Goal: Transaction & Acquisition: Purchase product/service

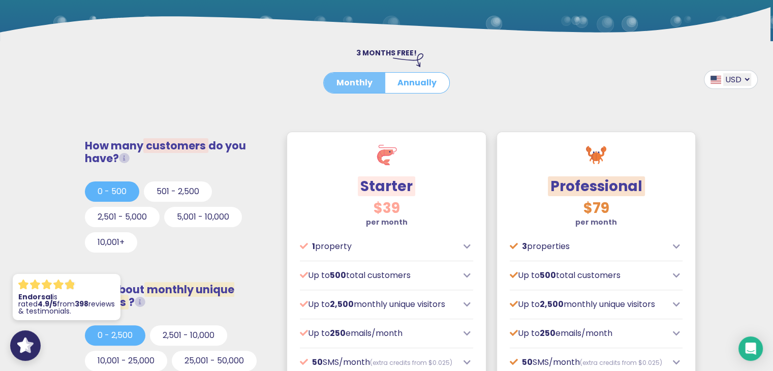
click at [360, 82] on button "Monthly" at bounding box center [354, 83] width 61 height 20
click at [416, 81] on button "Annually" at bounding box center [416, 83] width 65 height 20
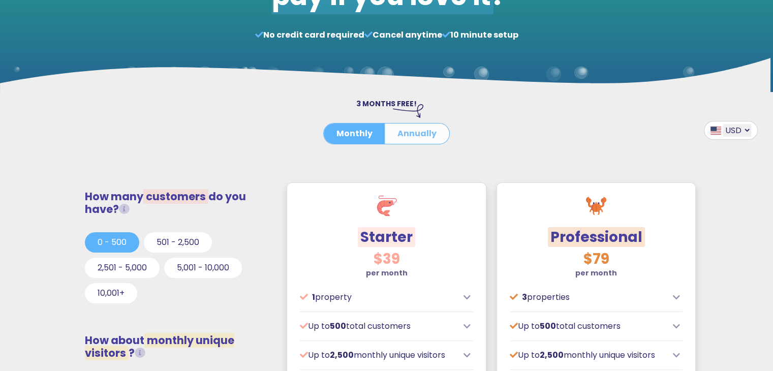
click at [413, 129] on button "Annually" at bounding box center [416, 133] width 65 height 20
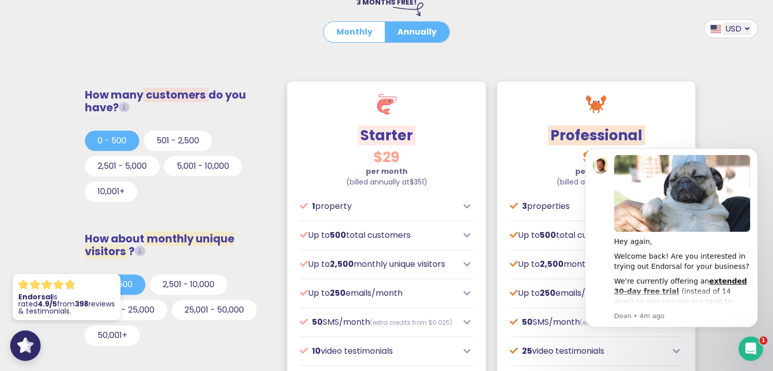
click at [129, 106] on icon at bounding box center [124, 107] width 11 height 11
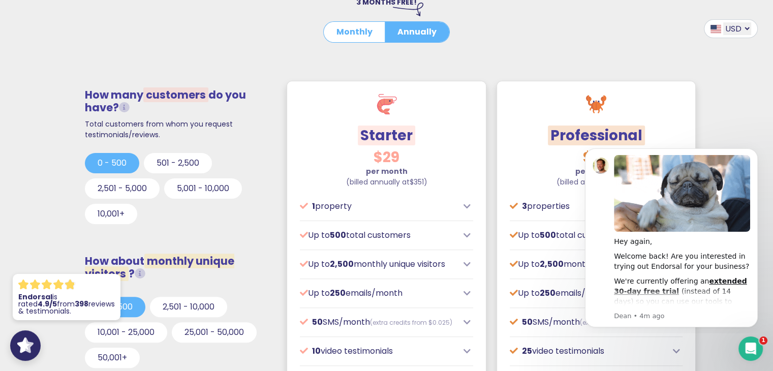
click at [129, 106] on icon at bounding box center [124, 107] width 11 height 11
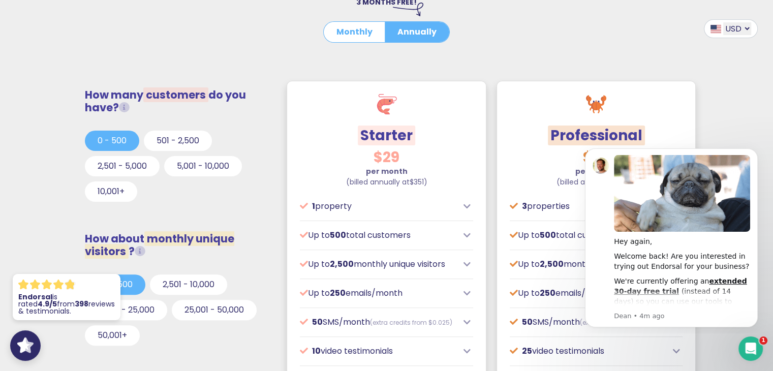
click at [129, 106] on icon at bounding box center [124, 107] width 11 height 11
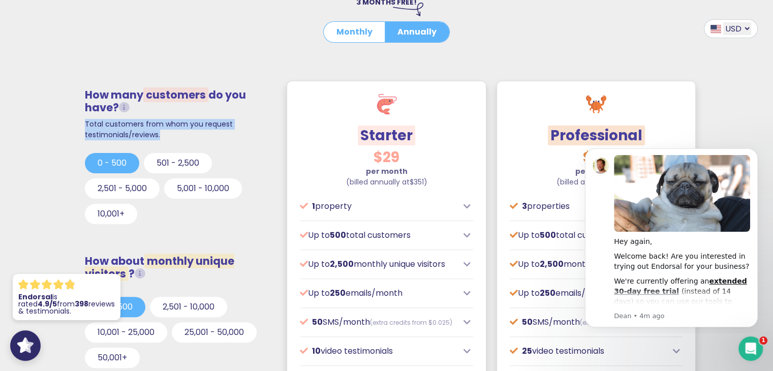
click at [129, 106] on icon at bounding box center [124, 107] width 11 height 11
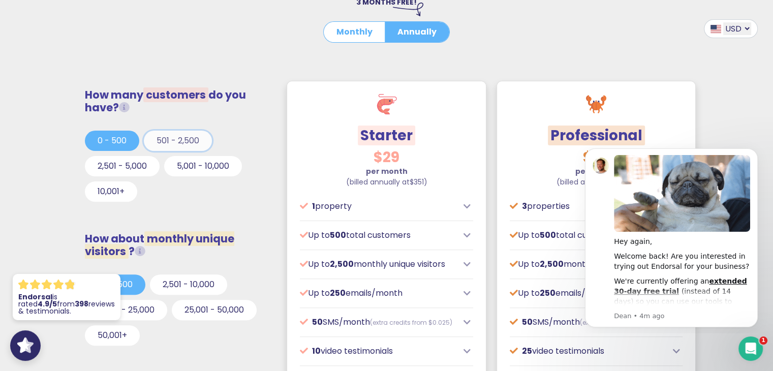
click at [188, 137] on button "501 - 2,500" at bounding box center [178, 141] width 68 height 20
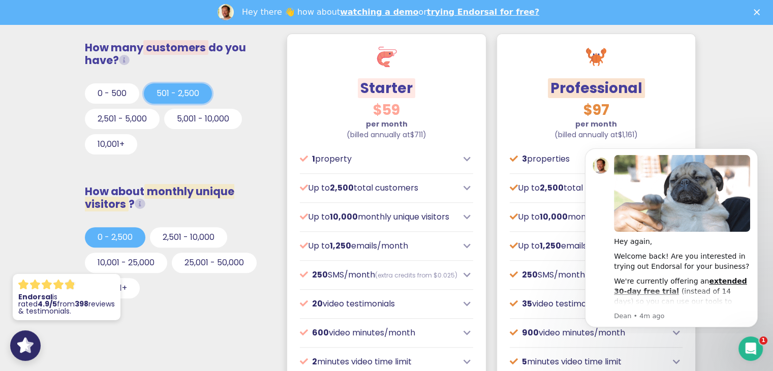
scroll to position [356, 0]
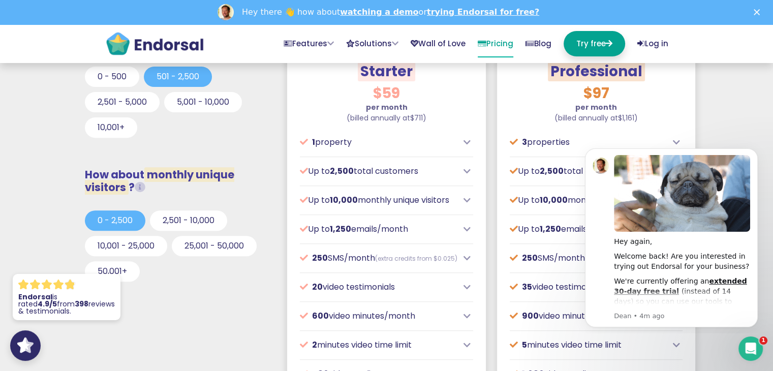
click at [674, 146] on body "Hey again, Welcome back! Are you interested in trying out Endorsal for your bus…" at bounding box center [670, 236] width 195 height 186
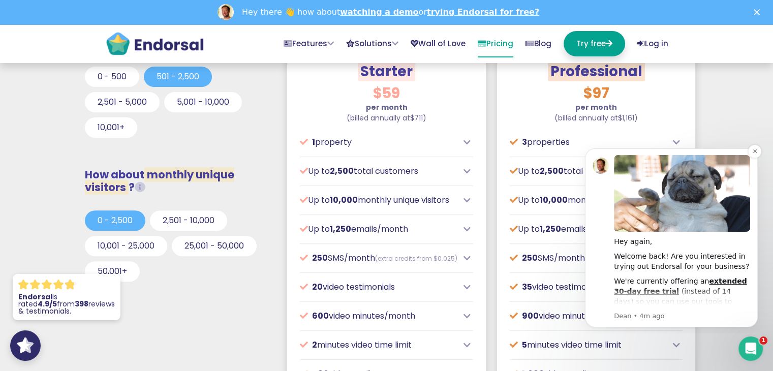
click at [690, 241] on div "Hey again," at bounding box center [682, 242] width 136 height 10
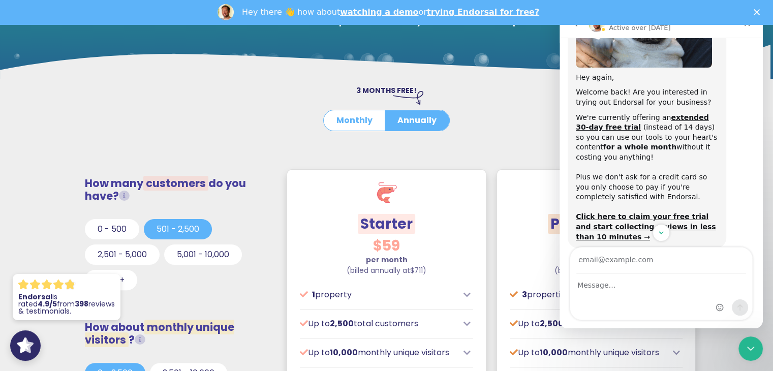
scroll to position [67, 0]
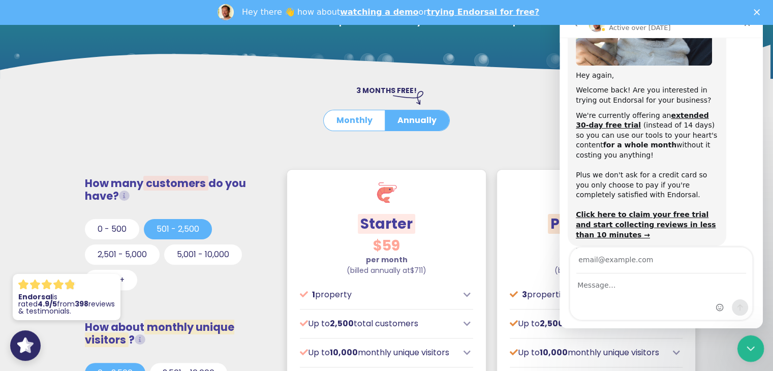
click at [745, 340] on div "Close Intercom Messenger" at bounding box center [748, 347] width 24 height 24
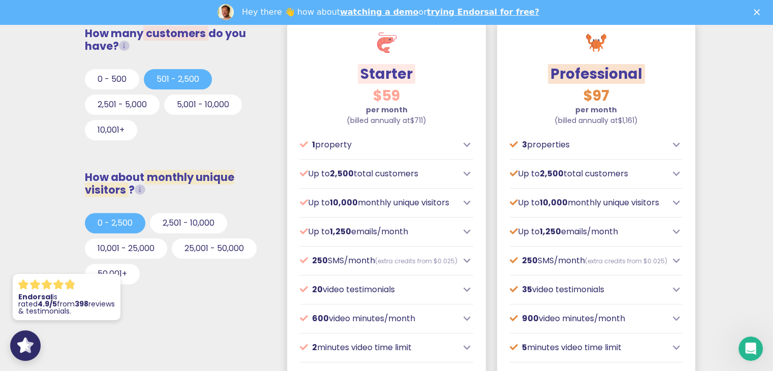
scroll to position [356, 0]
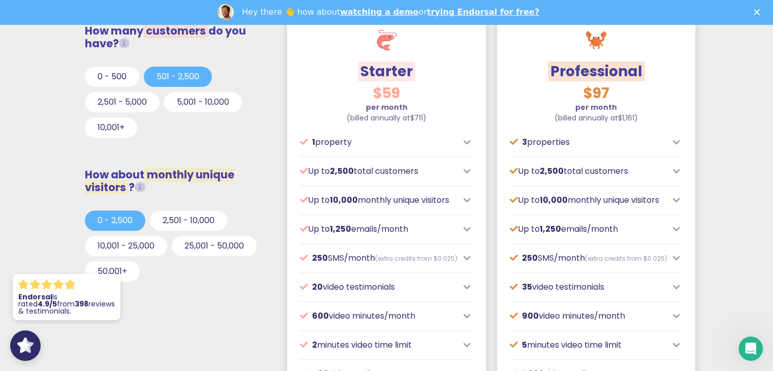
click at [145, 188] on icon at bounding box center [140, 187] width 11 height 11
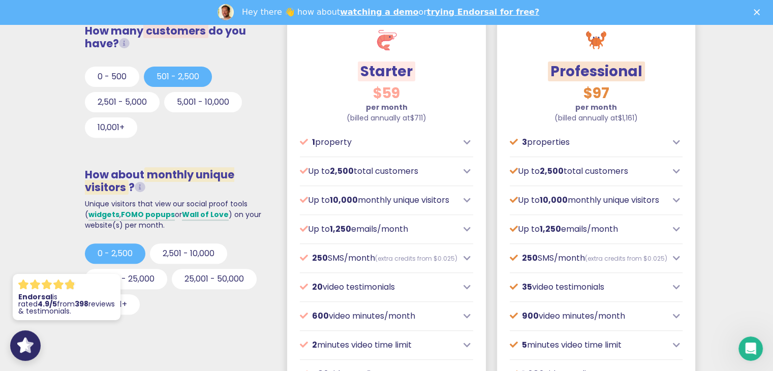
click at [144, 187] on icon at bounding box center [140, 187] width 11 height 11
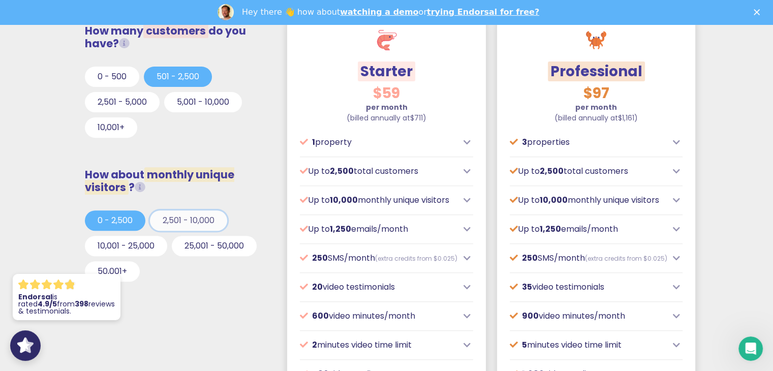
click at [187, 220] on button "2,501 - 10,000" at bounding box center [188, 220] width 77 height 20
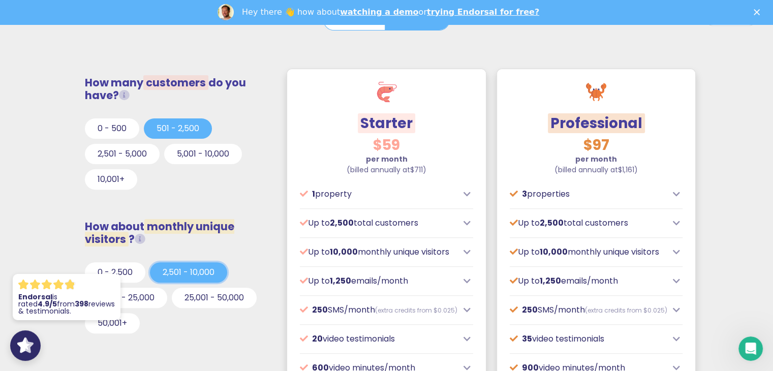
scroll to position [305, 0]
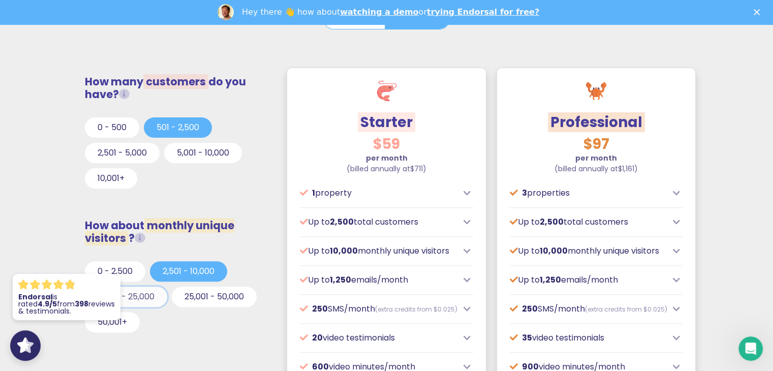
click at [129, 295] on button "10,001 - 25,000" at bounding box center [126, 296] width 82 height 20
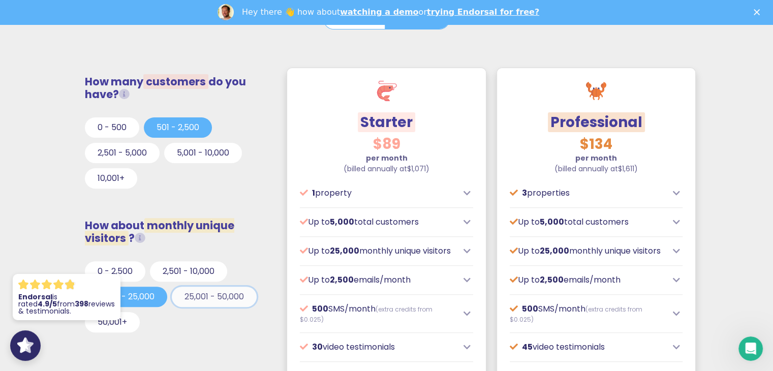
click at [197, 295] on button "25,001 - 50,000" at bounding box center [214, 296] width 85 height 20
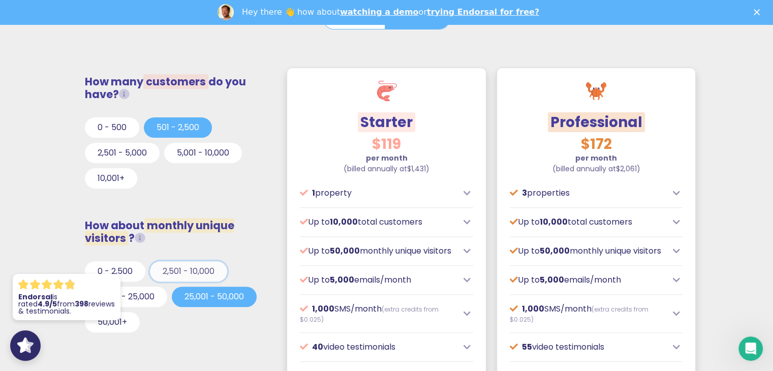
click at [199, 269] on button "2,501 - 10,000" at bounding box center [188, 271] width 77 height 20
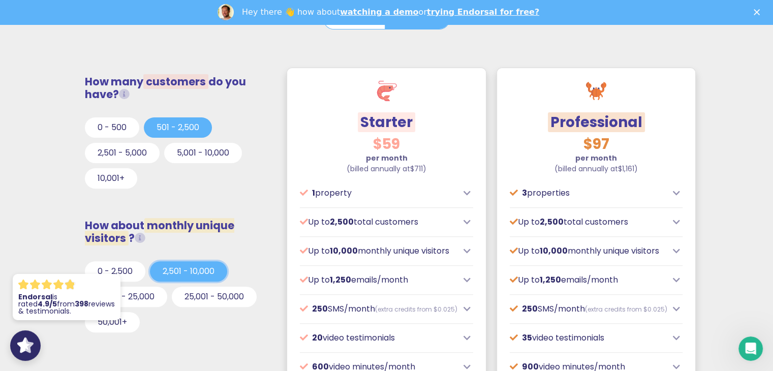
scroll to position [356, 0]
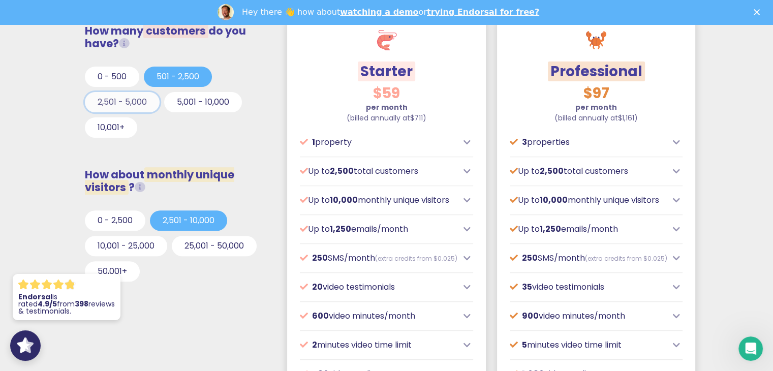
click at [143, 104] on button "2,501 - 5,000" at bounding box center [122, 102] width 75 height 20
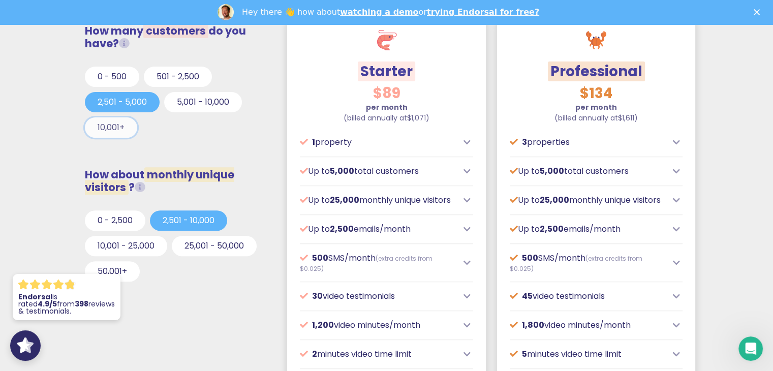
click at [118, 124] on button "10,001+" at bounding box center [111, 127] width 52 height 20
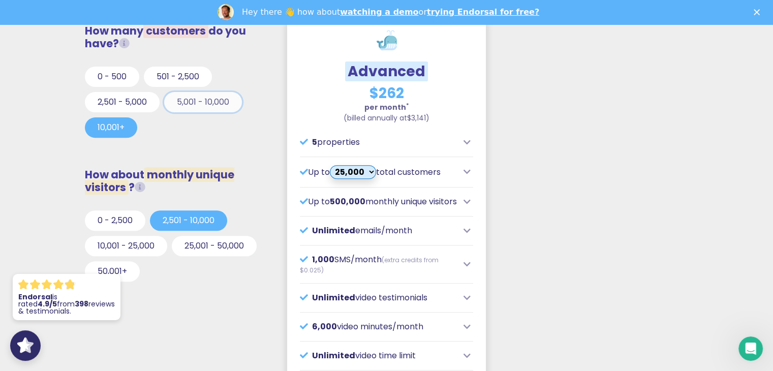
click at [198, 105] on button "5,001 - 10,000" at bounding box center [203, 102] width 78 height 20
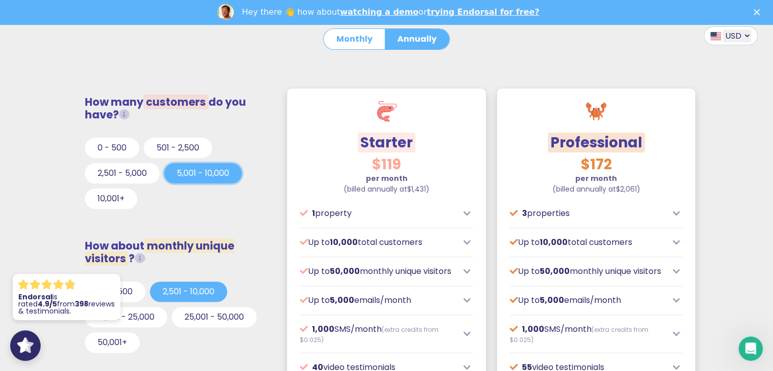
scroll to position [305, 0]
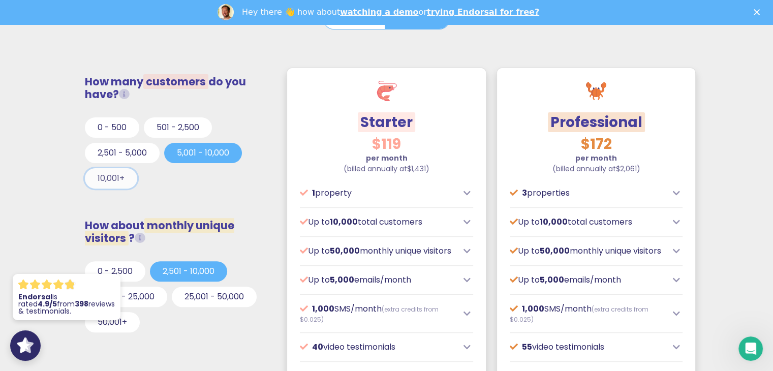
click at [117, 179] on button "10,001+" at bounding box center [111, 178] width 52 height 20
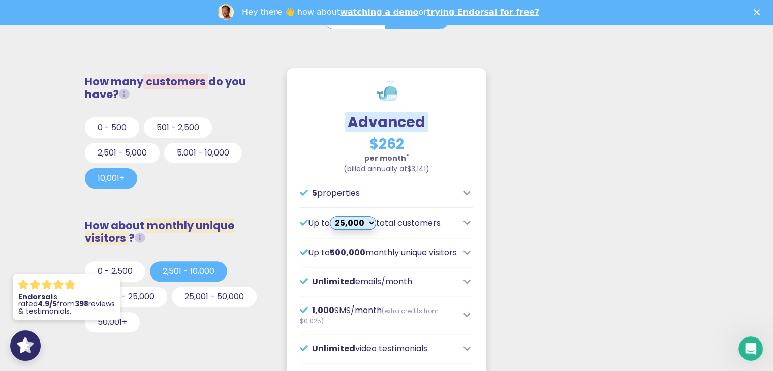
click at [367, 223] on select "25,000 35,000 45,000 55,000 65,000 75,000" at bounding box center [353, 223] width 46 height 14
select select "6"
click at [335, 216] on select "25,000 35,000 45,000 55,000 65,000 75,000" at bounding box center [353, 223] width 46 height 14
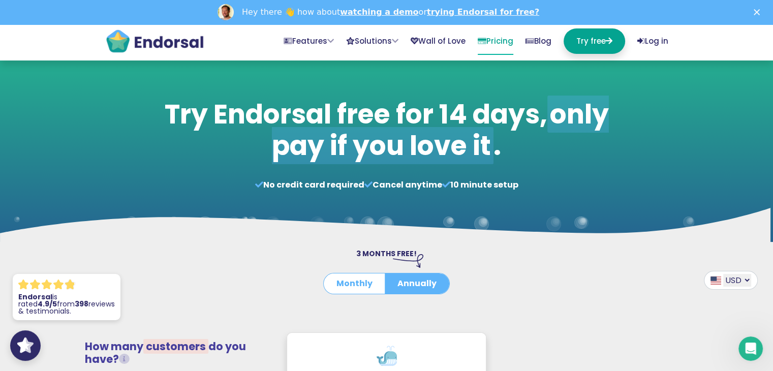
scroll to position [2, 0]
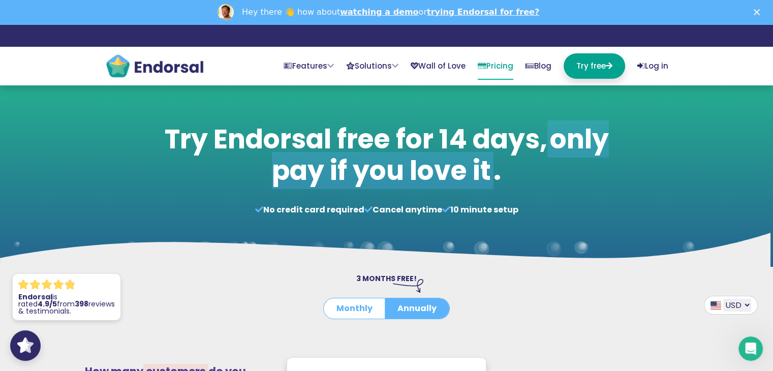
click at [737, 300] on select "USD GBP EUR AUD CAD" at bounding box center [737, 305] width 28 height 13
click at [640, 261] on div at bounding box center [386, 267] width 773 height 13
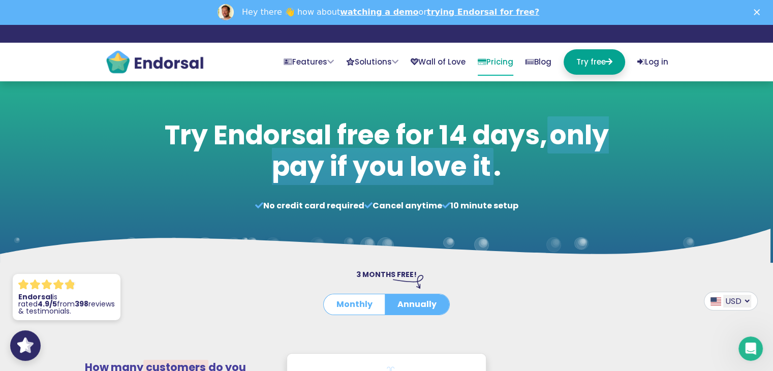
scroll to position [0, 0]
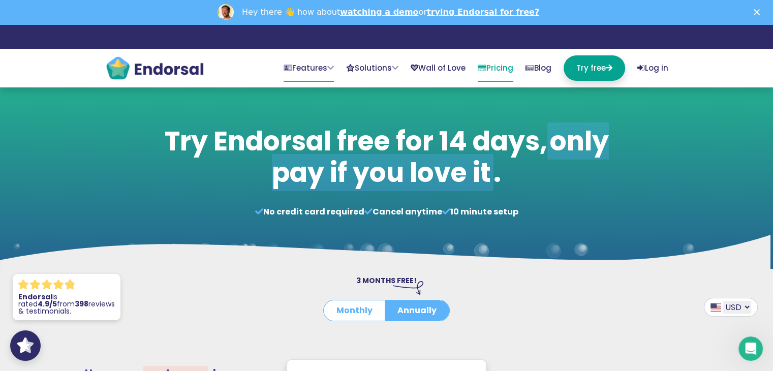
click at [290, 62] on link "Features" at bounding box center [308, 68] width 50 height 26
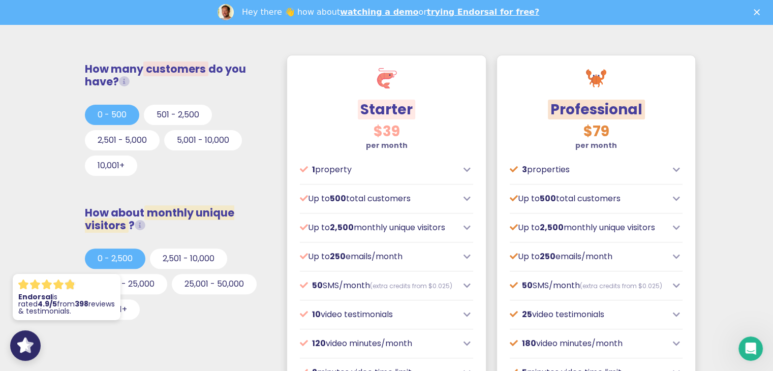
scroll to position [305, 0]
drag, startPoint x: 147, startPoint y: 211, endPoint x: 132, endPoint y: 226, distance: 20.8
click at [132, 226] on h3 "How about monthly unique visitors ?" at bounding box center [177, 218] width 184 height 25
copy h3 "monthly unique visitors ?"
